Goal: Obtain resource: Obtain resource

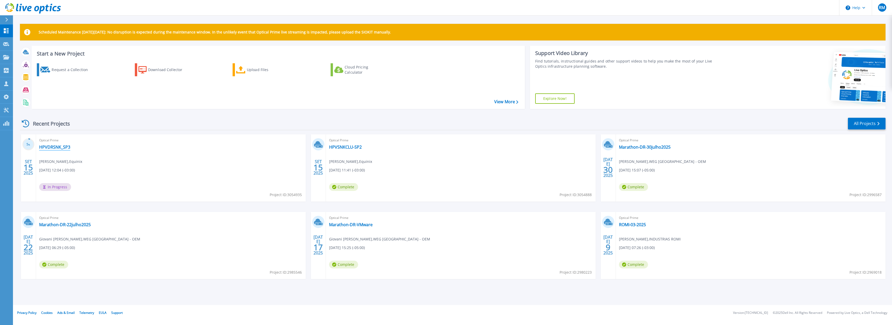
click at [59, 148] on link "HPVDRSNK_SP3" at bounding box center [54, 146] width 31 height 5
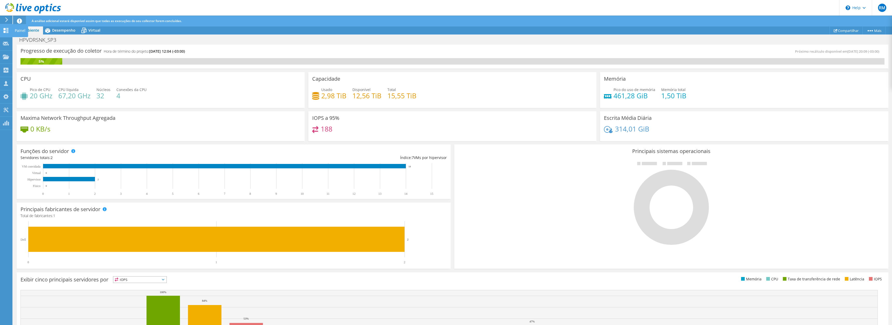
click at [3, 29] on icon at bounding box center [6, 30] width 6 height 5
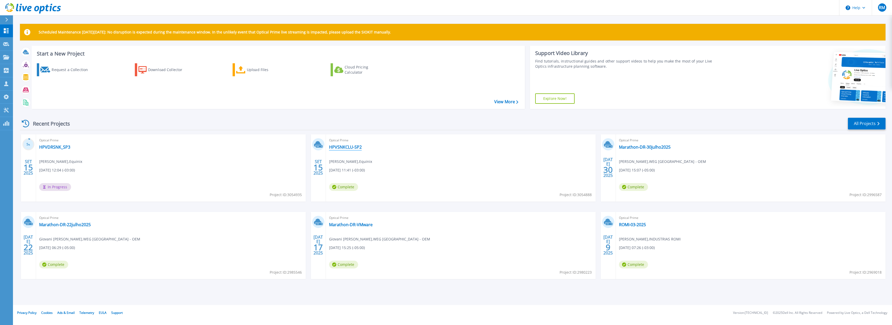
click at [350, 148] on link "HPVSNKCLU-SP2" at bounding box center [345, 146] width 33 height 5
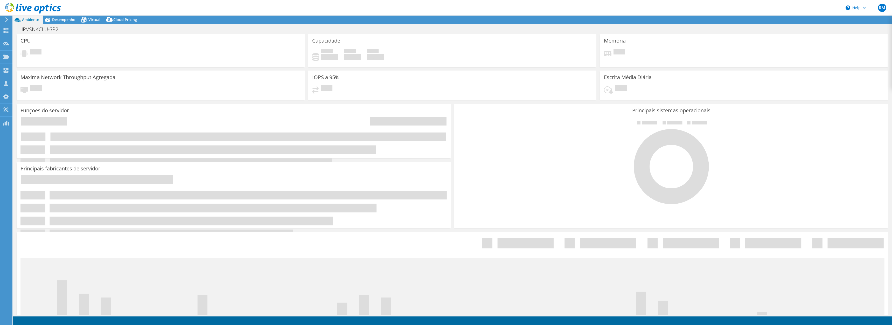
select select "USD"
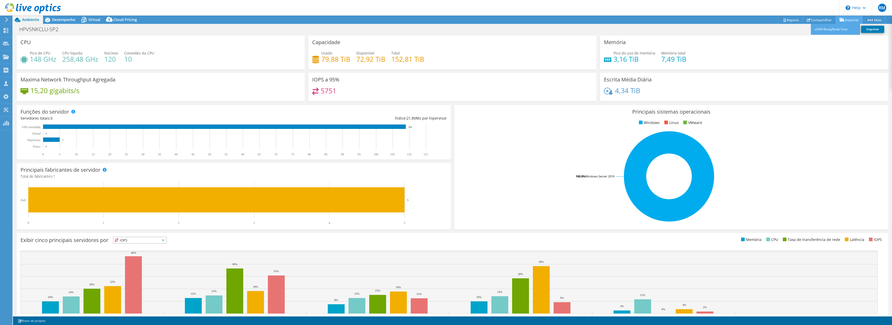
click at [850, 20] on link "Exportar" at bounding box center [849, 20] width 27 height 8
click at [784, 17] on link "Reports" at bounding box center [790, 20] width 25 height 8
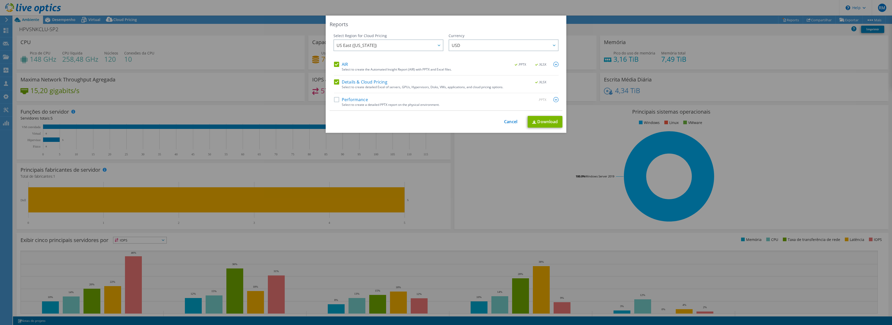
click at [334, 98] on label "Performance" at bounding box center [351, 99] width 34 height 5
click at [0, 0] on input "Performance" at bounding box center [0, 0] width 0 height 0
click at [544, 118] on link "Download" at bounding box center [545, 122] width 35 height 12
click at [379, 48] on span "US East (Virginia)" at bounding box center [390, 45] width 106 height 11
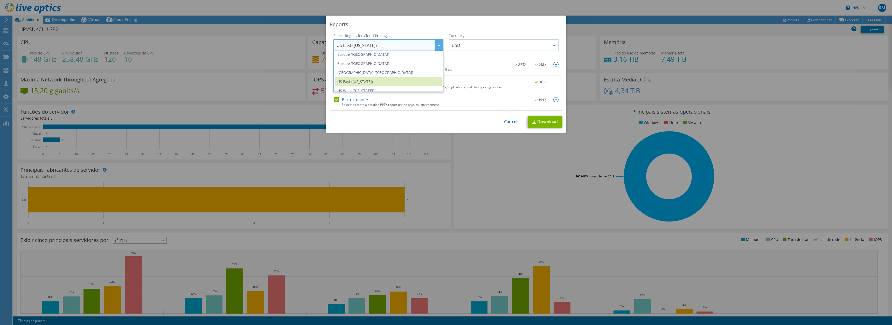
scroll to position [70, 0]
click at [382, 69] on li "South America (Sao Paulo)" at bounding box center [388, 68] width 107 height 9
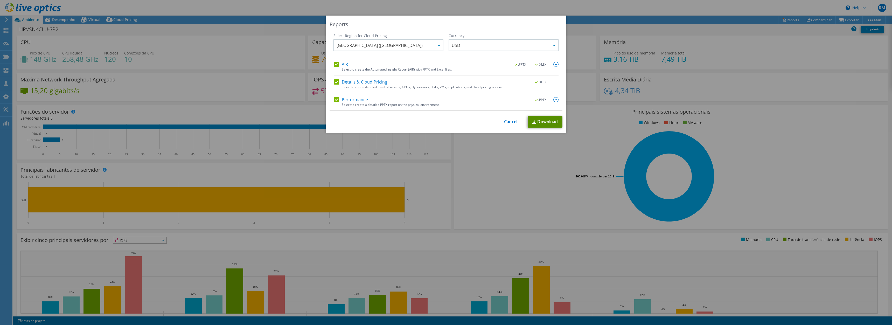
click at [546, 122] on link "Download" at bounding box center [545, 122] width 35 height 12
click at [516, 22] on div "Reports" at bounding box center [446, 24] width 233 height 7
click at [510, 121] on link "Cancel" at bounding box center [510, 121] width 13 height 5
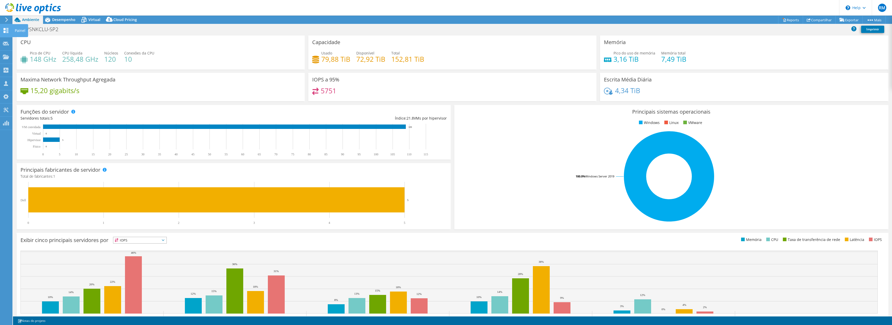
click at [4, 29] on use at bounding box center [6, 30] width 5 height 5
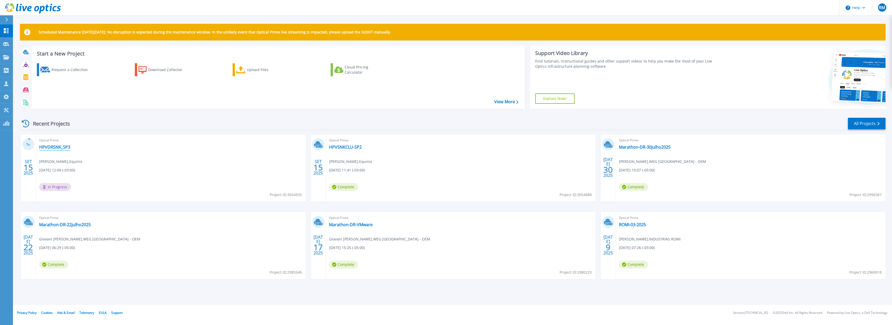
click at [58, 146] on link "HPVDRSNK_SP3" at bounding box center [54, 146] width 31 height 5
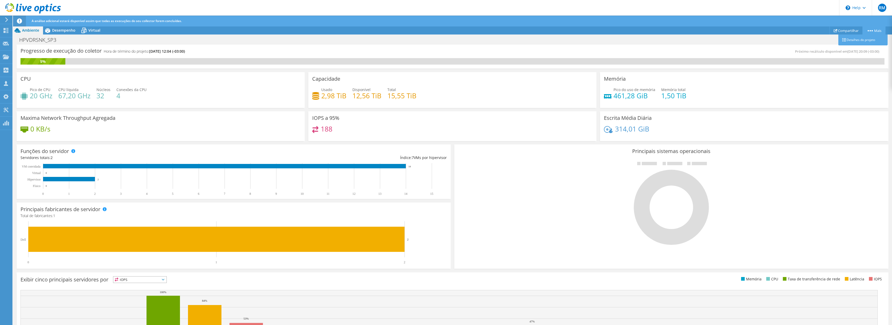
click at [877, 32] on link "Mais" at bounding box center [874, 30] width 23 height 8
click at [856, 38] on link "Detalhes do projeto" at bounding box center [862, 39] width 49 height 11
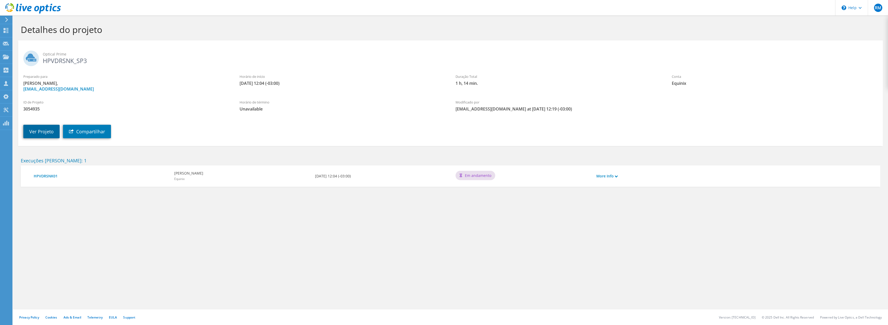
click at [42, 131] on link "Ver Projeto" at bounding box center [41, 131] width 36 height 13
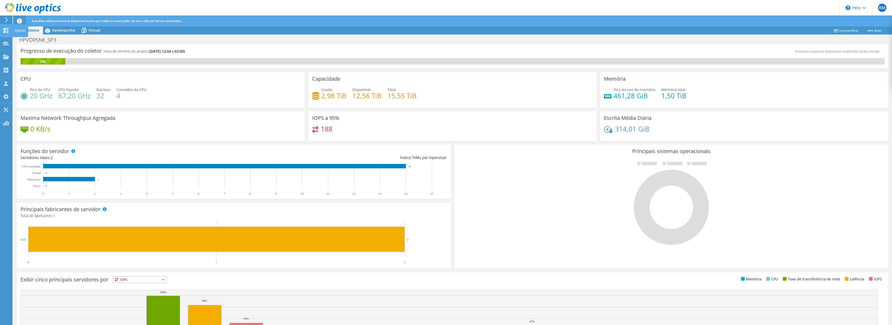
click at [5, 31] on icon at bounding box center [6, 30] width 6 height 5
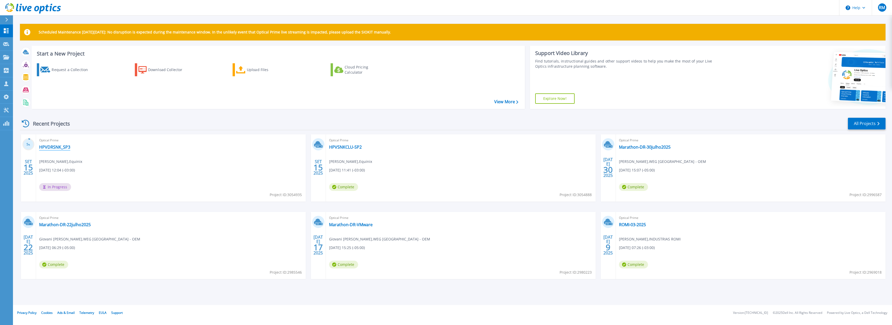
click at [59, 147] on link "HPVDRSNK_SP3" at bounding box center [54, 146] width 31 height 5
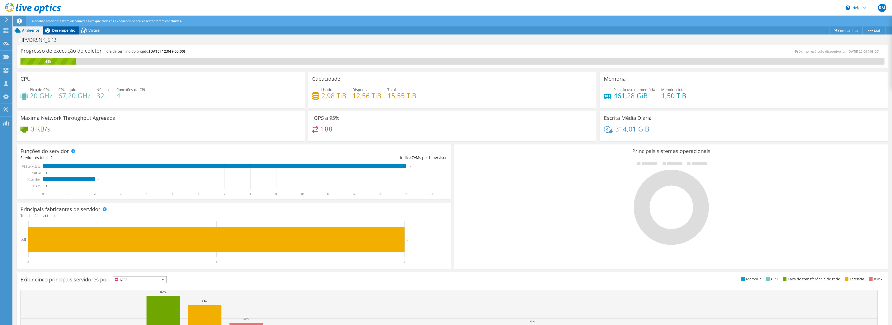
click at [71, 29] on span "Desempenho" at bounding box center [63, 30] width 23 height 5
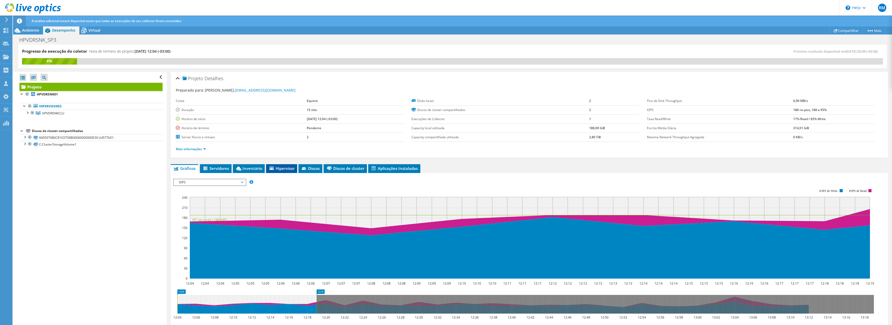
click at [285, 169] on span "Hipervisor" at bounding box center [282, 168] width 26 height 5
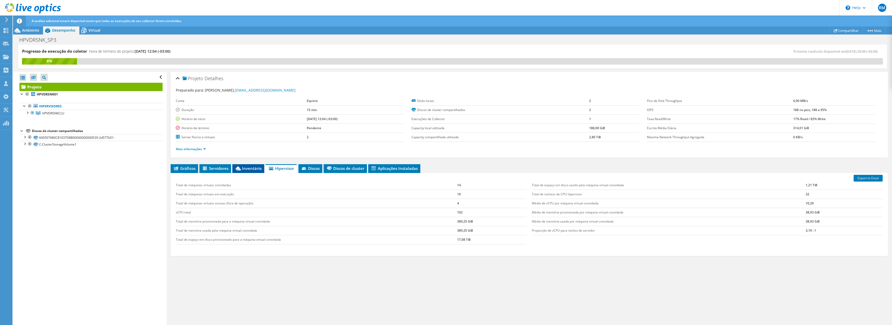
click at [245, 171] on span "Inventário" at bounding box center [248, 168] width 27 height 5
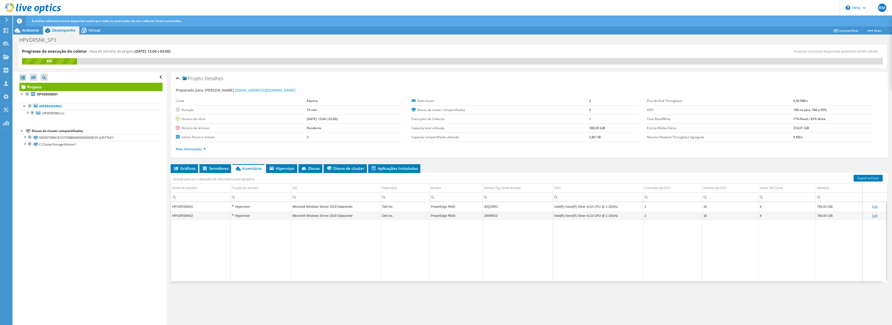
click at [233, 205] on div "Hypervisor" at bounding box center [261, 207] width 58 height 6
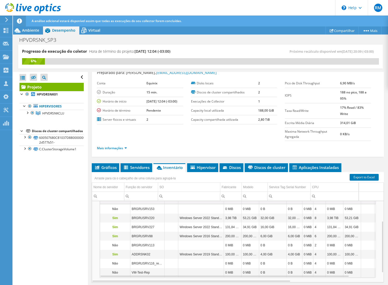
scroll to position [34, 0]
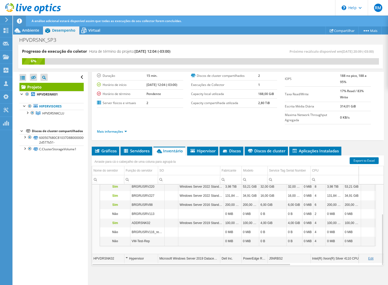
click at [126, 258] on div "Hypervisor" at bounding box center [141, 258] width 31 height 6
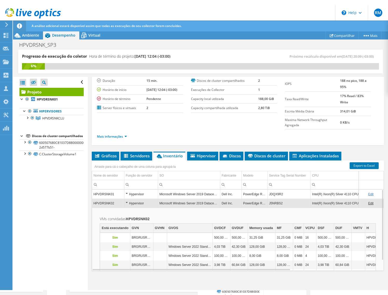
scroll to position [12, 0]
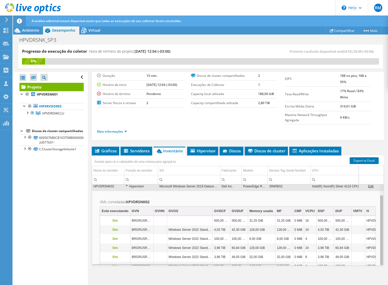
drag, startPoint x: 377, startPoint y: 224, endPoint x: 380, endPoint y: 245, distance: 21.2
click at [380, 245] on body "[PERSON_NAME] de Canal [PERSON_NAME] [EMAIL_ADDRESS][DOMAIN_NAME] Equinix My Pr…" at bounding box center [194, 142] width 388 height 285
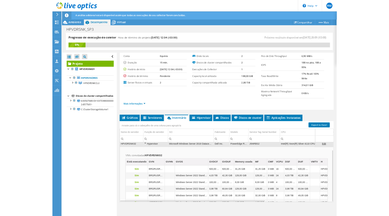
scroll to position [15, 0]
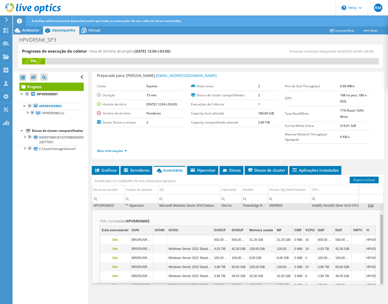
drag, startPoint x: 378, startPoint y: 250, endPoint x: 380, endPoint y: 272, distance: 21.9
click at [380, 272] on body "[PERSON_NAME] de Canal [PERSON_NAME] [EMAIL_ADDRESS][DOMAIN_NAME] Equinix My Pr…" at bounding box center [194, 152] width 388 height 304
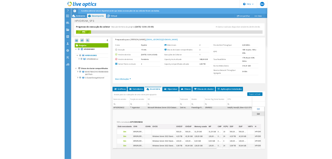
scroll to position [0, 0]
